Goal: Navigation & Orientation: Find specific page/section

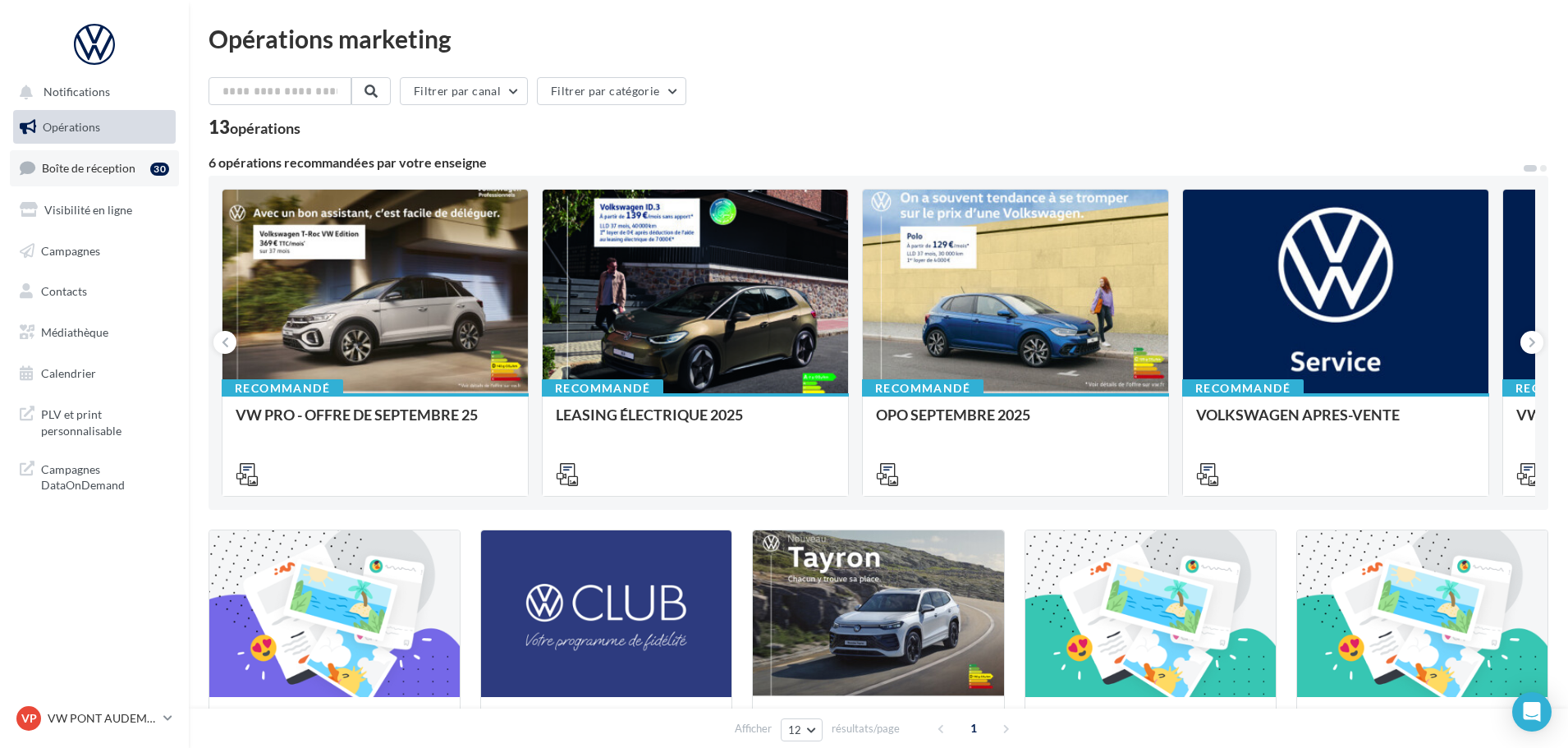
click at [107, 175] on span "Boîte de réception" at bounding box center [88, 168] width 94 height 14
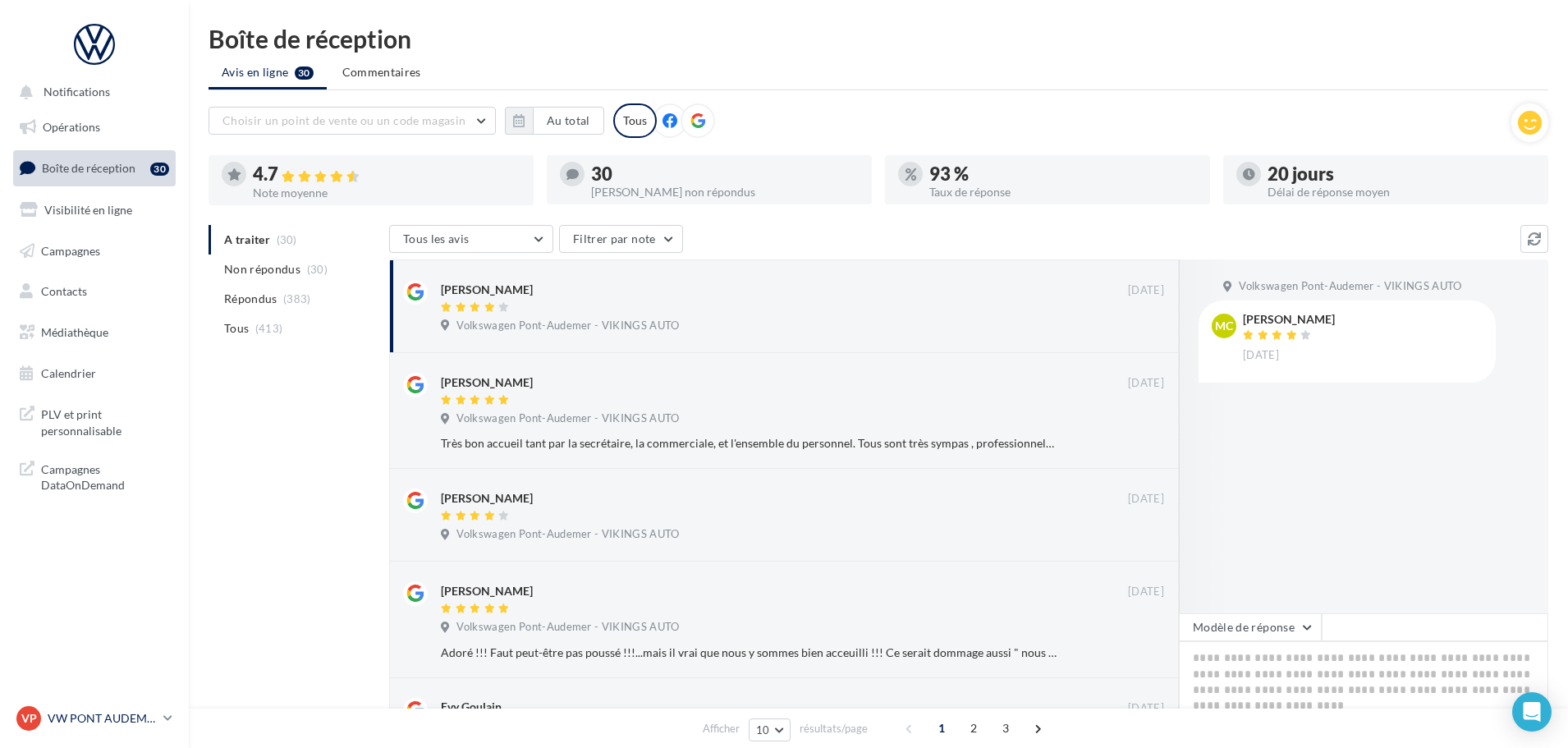
click at [147, 709] on div "VP VW PONT AUDEMER vw-pon-vau" at bounding box center [87, 717] width 141 height 25
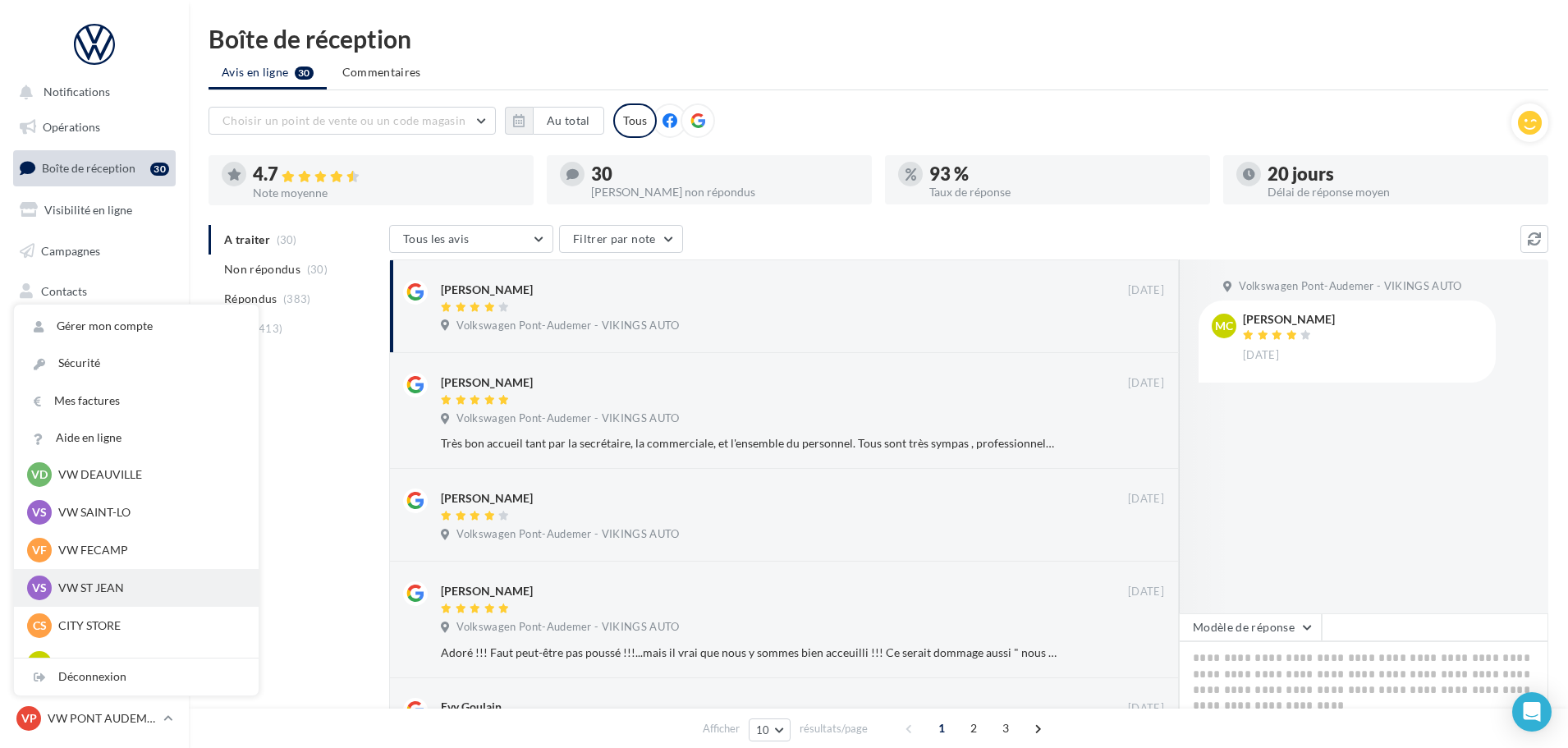
scroll to position [246, 0]
click at [106, 589] on p "VW LISIEUX" at bounding box center [148, 581] width 180 height 17
